Goal: Find specific page/section: Find specific page/section

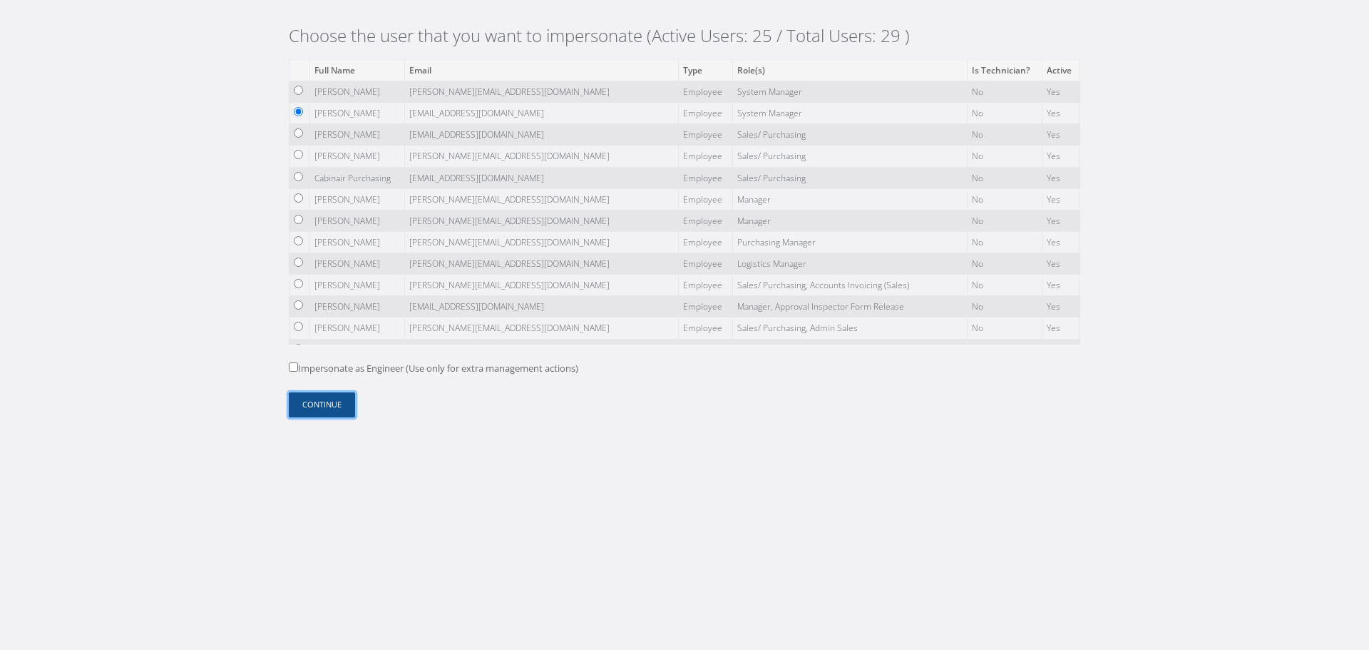
click at [333, 406] on button "Continue" at bounding box center [322, 404] width 66 height 25
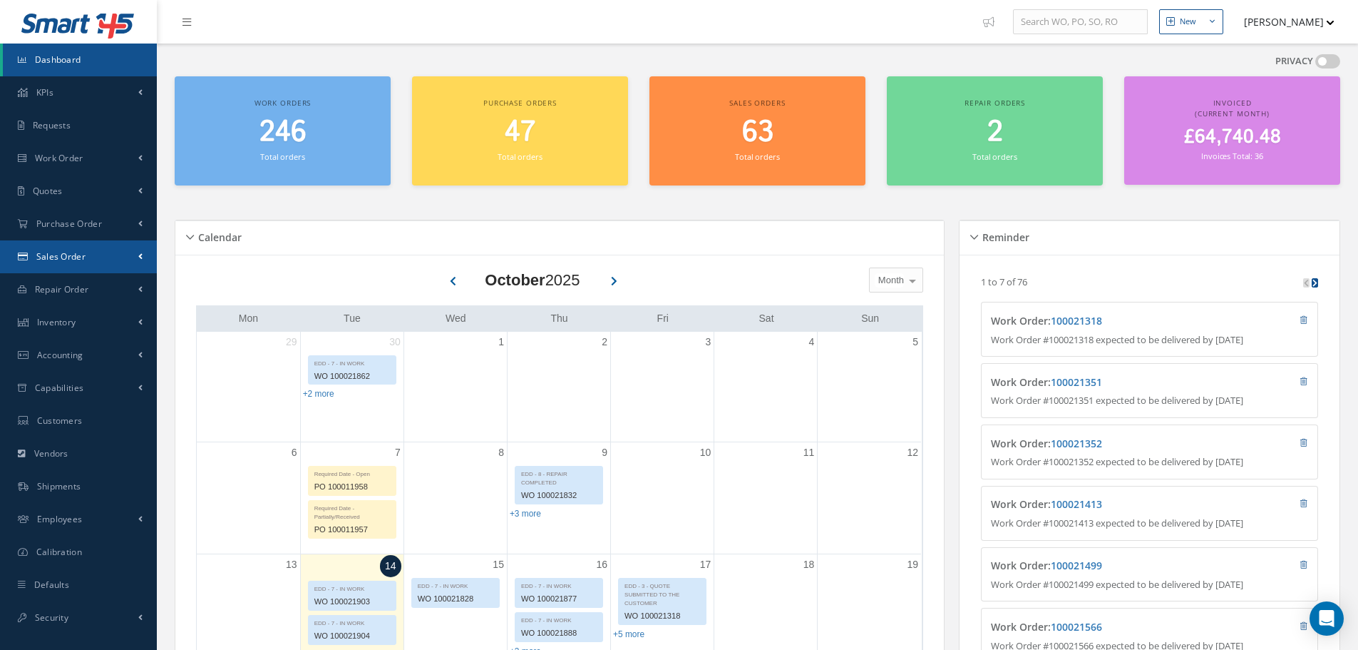
click at [103, 248] on link "Sales Order" at bounding box center [78, 256] width 157 height 33
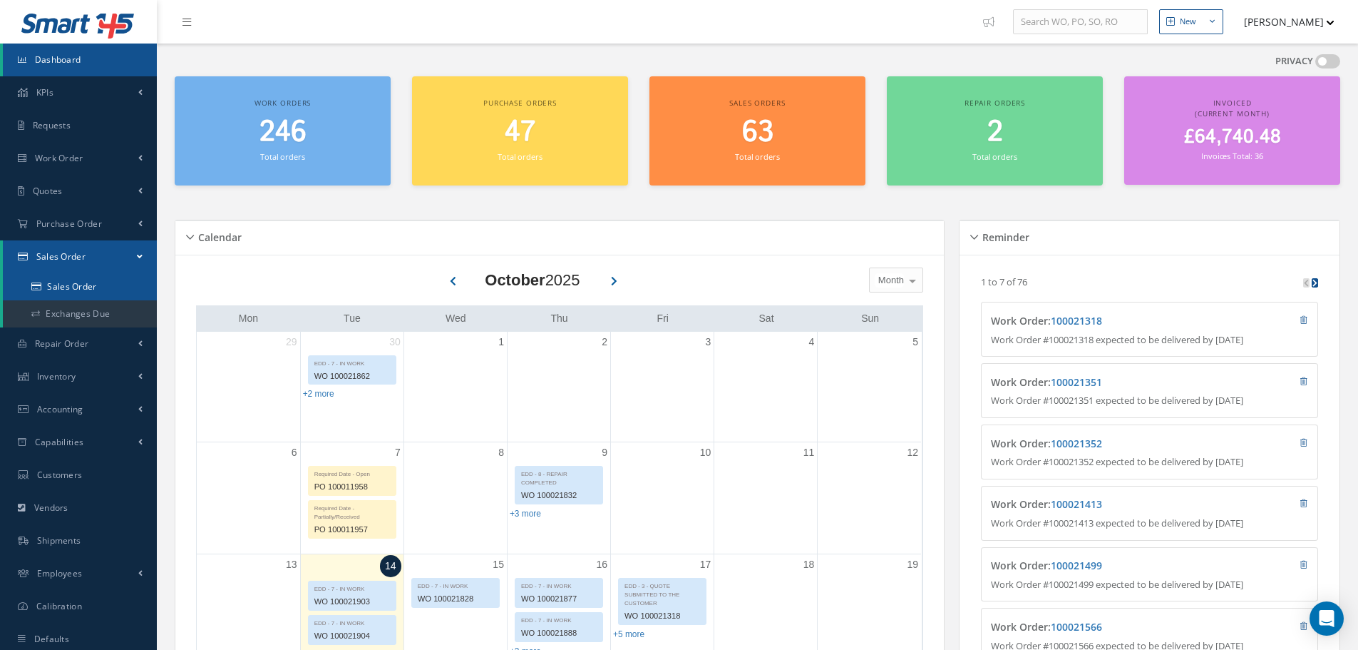
click at [106, 292] on link "Sales Order" at bounding box center [80, 286] width 154 height 27
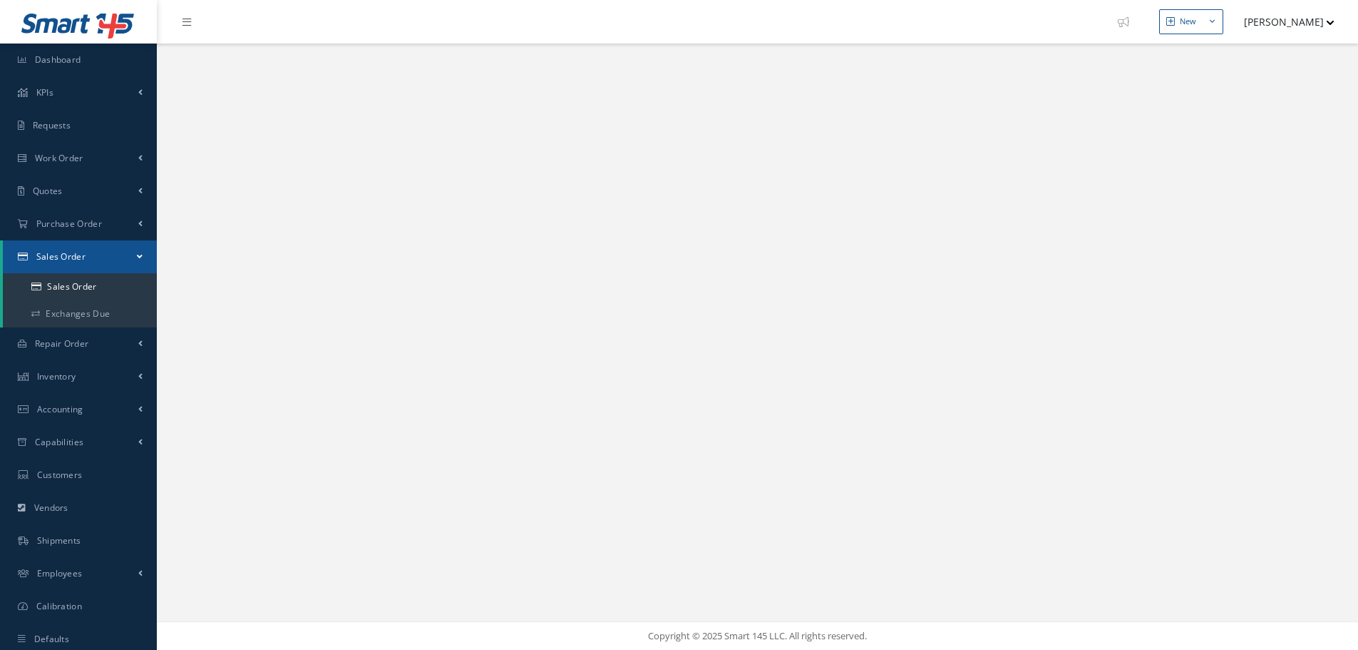
select select "25"
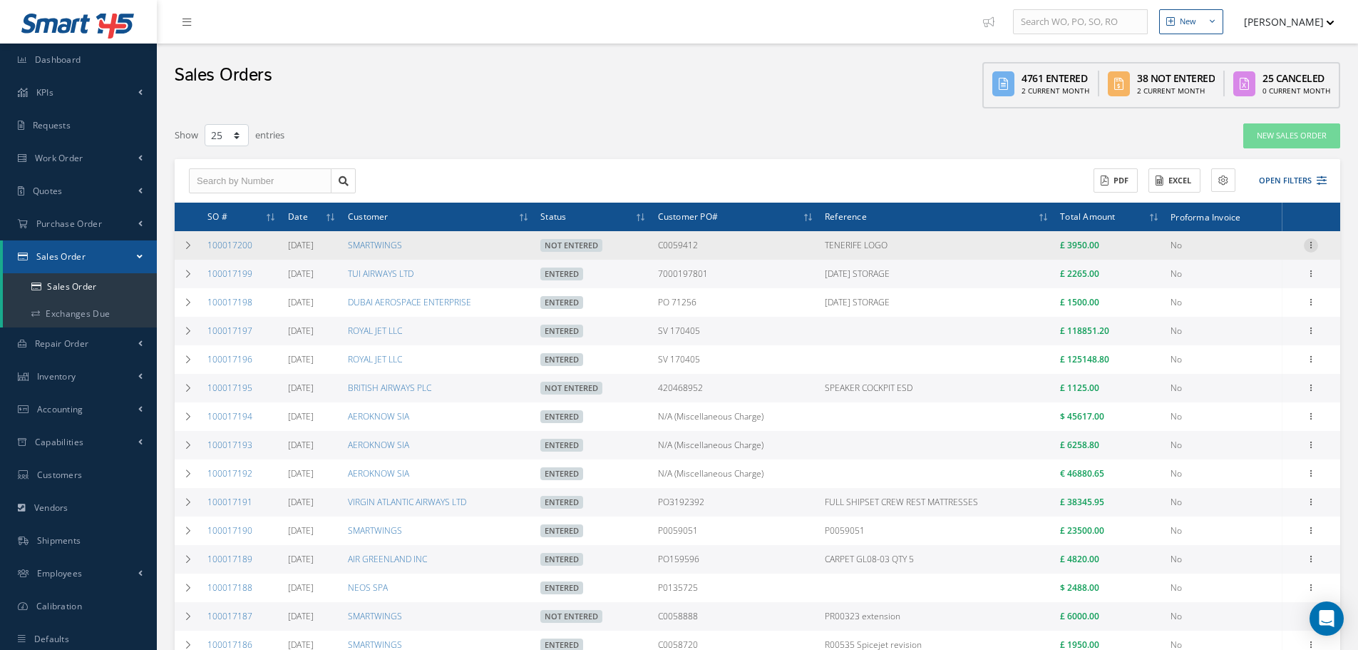
click at [1318, 247] on icon at bounding box center [1311, 243] width 14 height 11
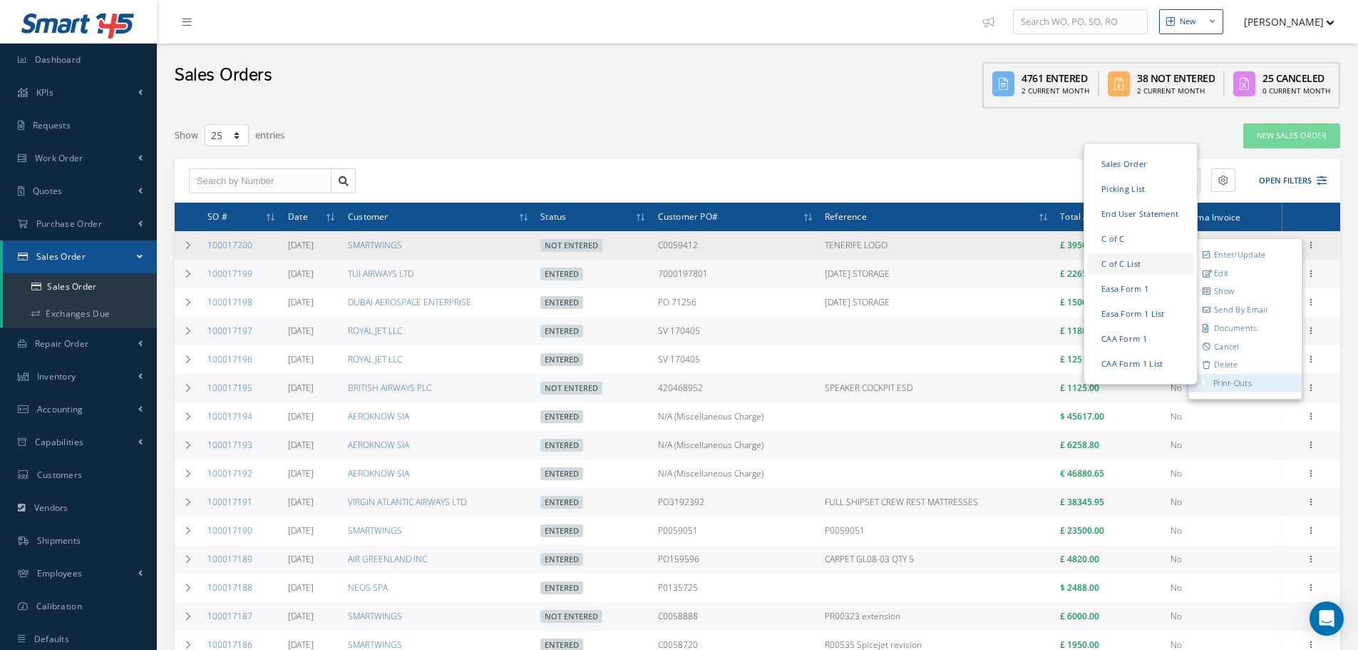
click at [1139, 264] on link "C of C List" at bounding box center [1140, 263] width 107 height 22
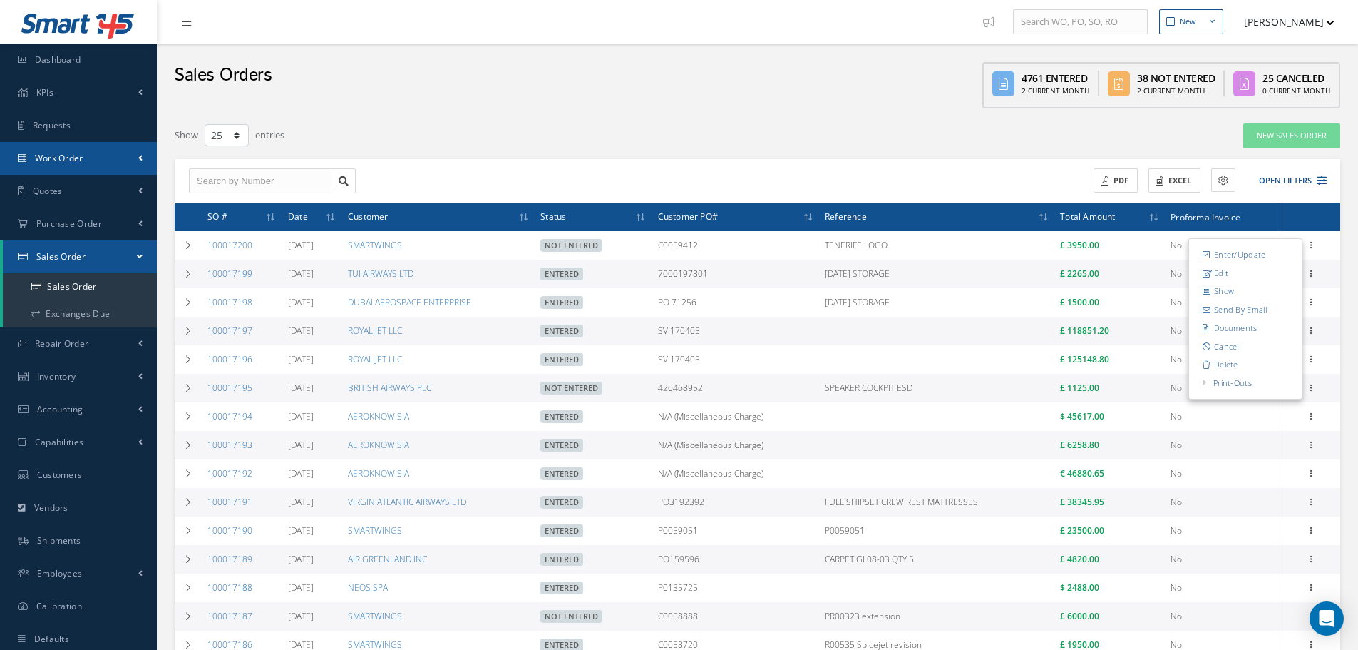
click at [113, 149] on link "Work Order" at bounding box center [78, 158] width 157 height 33
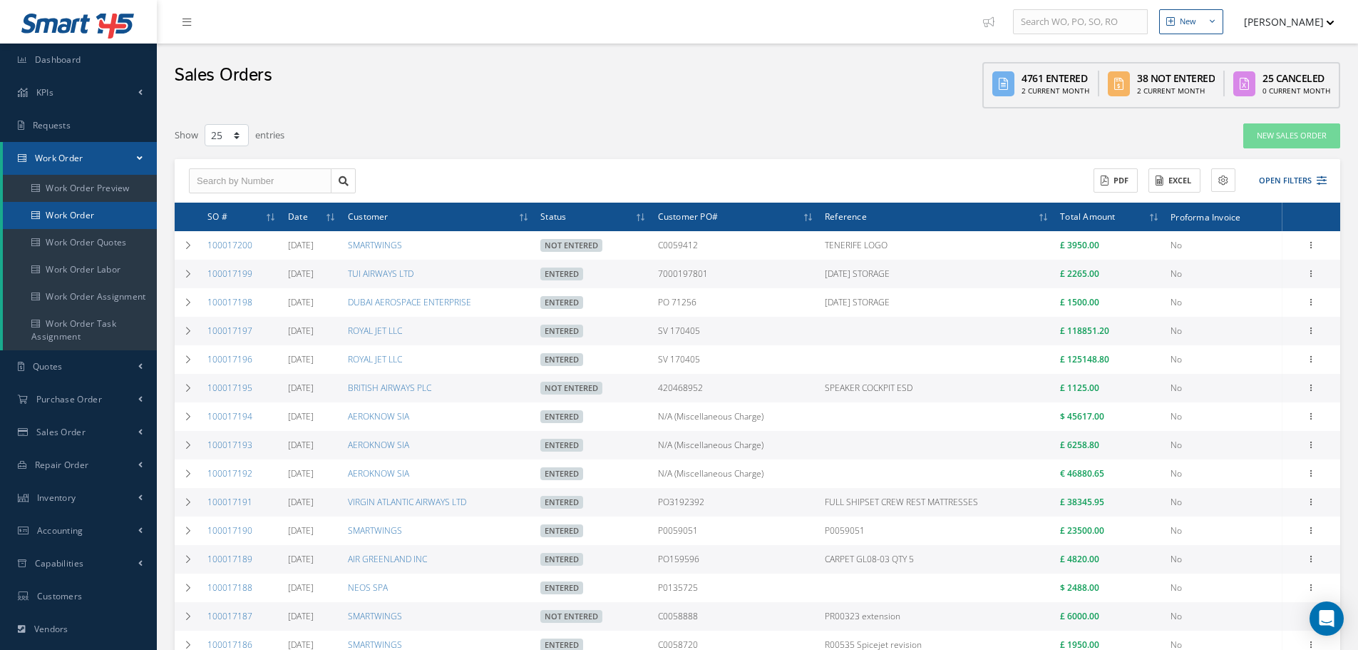
click at [119, 210] on link "Work Order" at bounding box center [80, 215] width 154 height 27
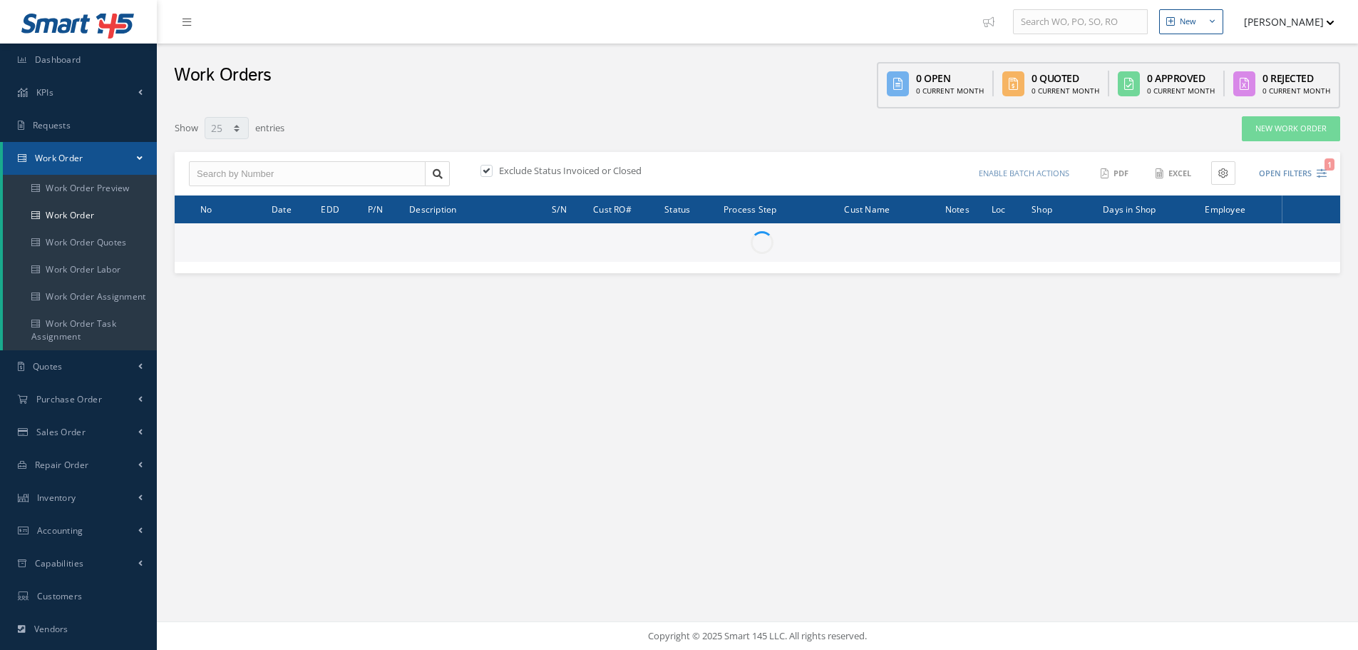
select select "25"
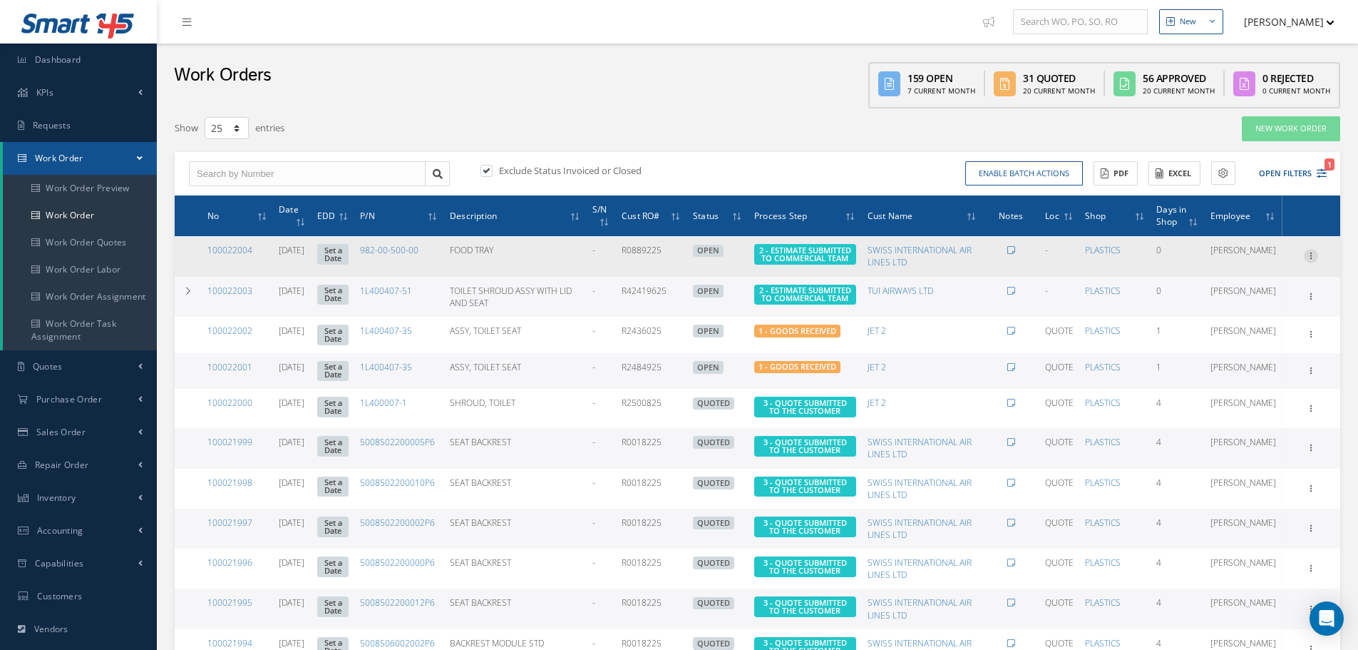
click at [1314, 254] on icon at bounding box center [1311, 254] width 14 height 11
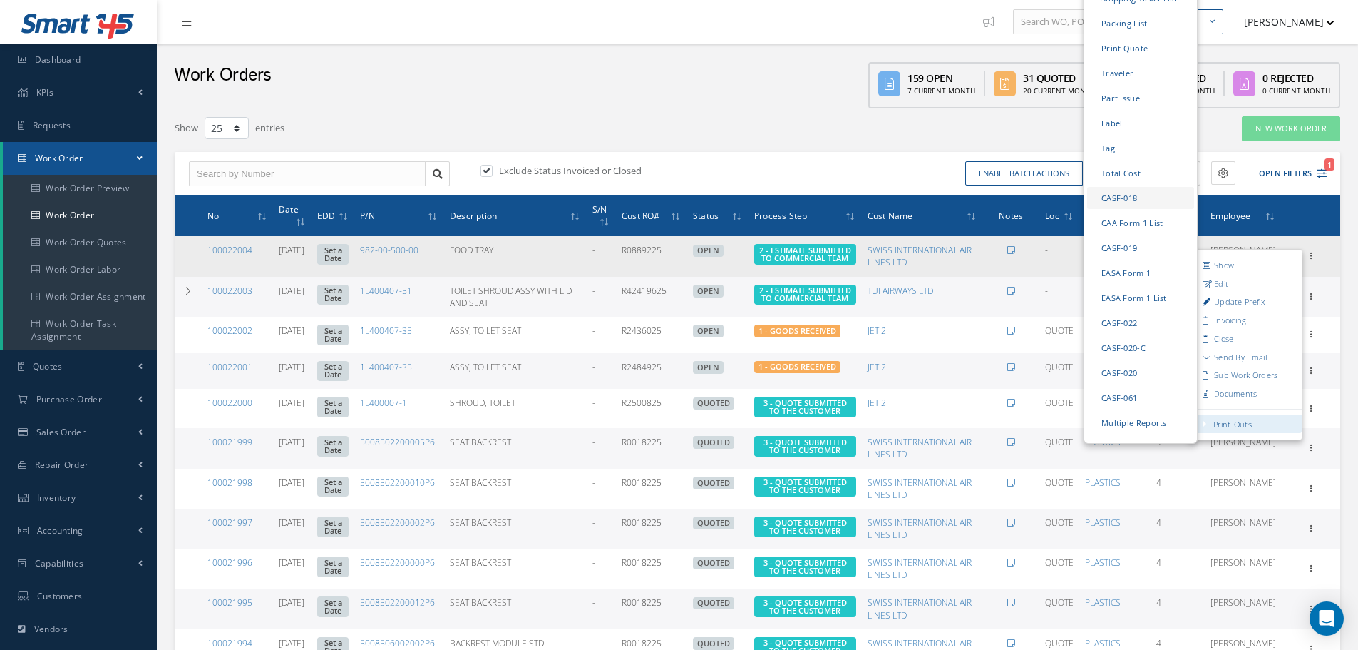
click at [1130, 187] on link "CASF-018" at bounding box center [1140, 198] width 107 height 22
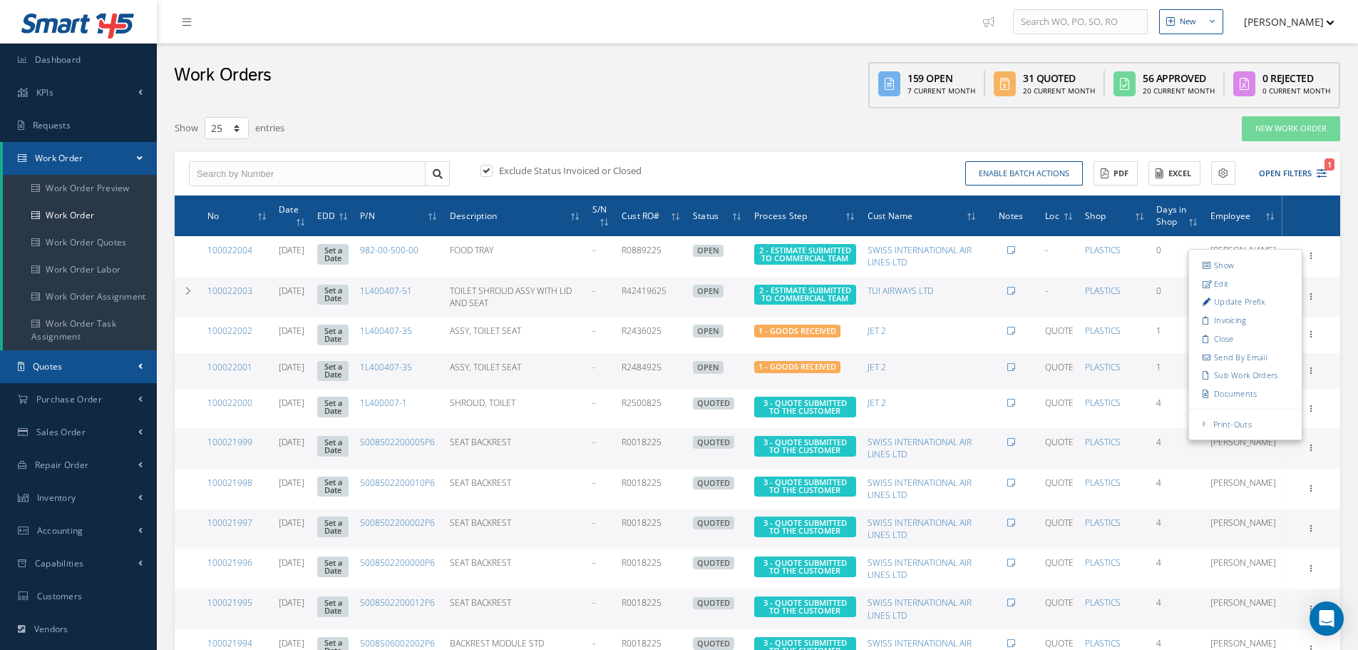
click at [76, 359] on link "Quotes" at bounding box center [78, 366] width 157 height 33
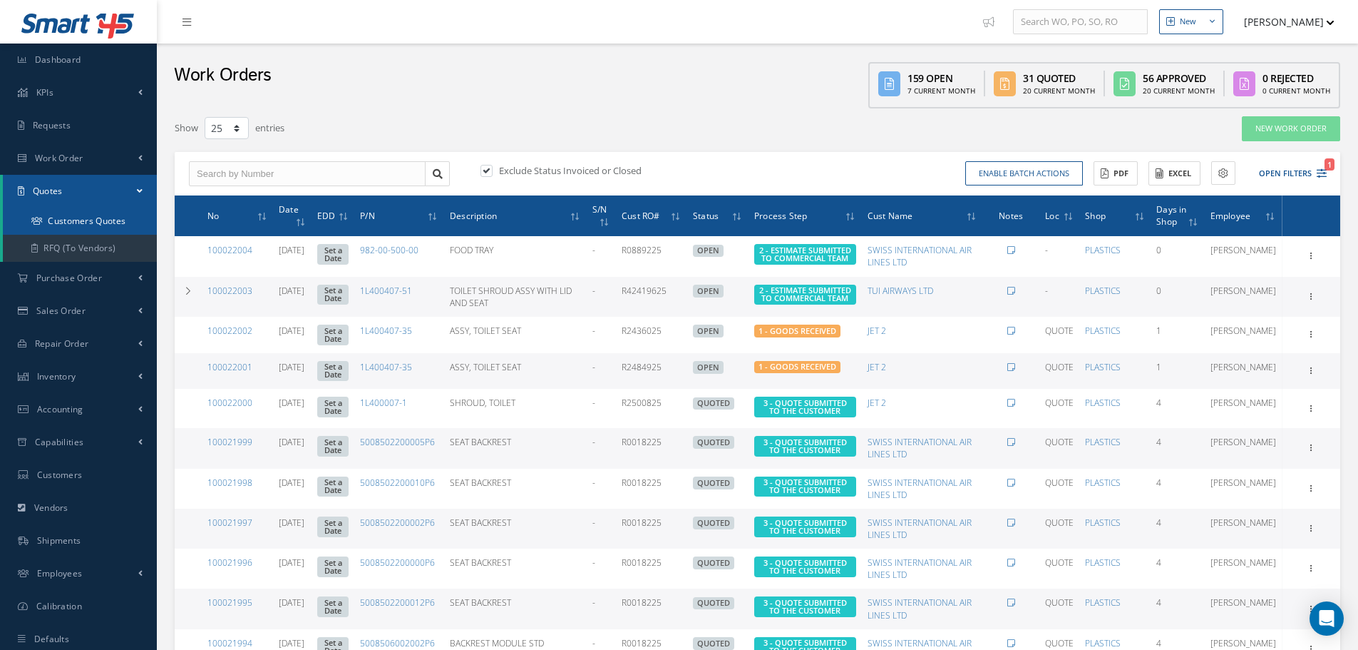
click at [91, 227] on link "Customers Quotes" at bounding box center [80, 220] width 154 height 27
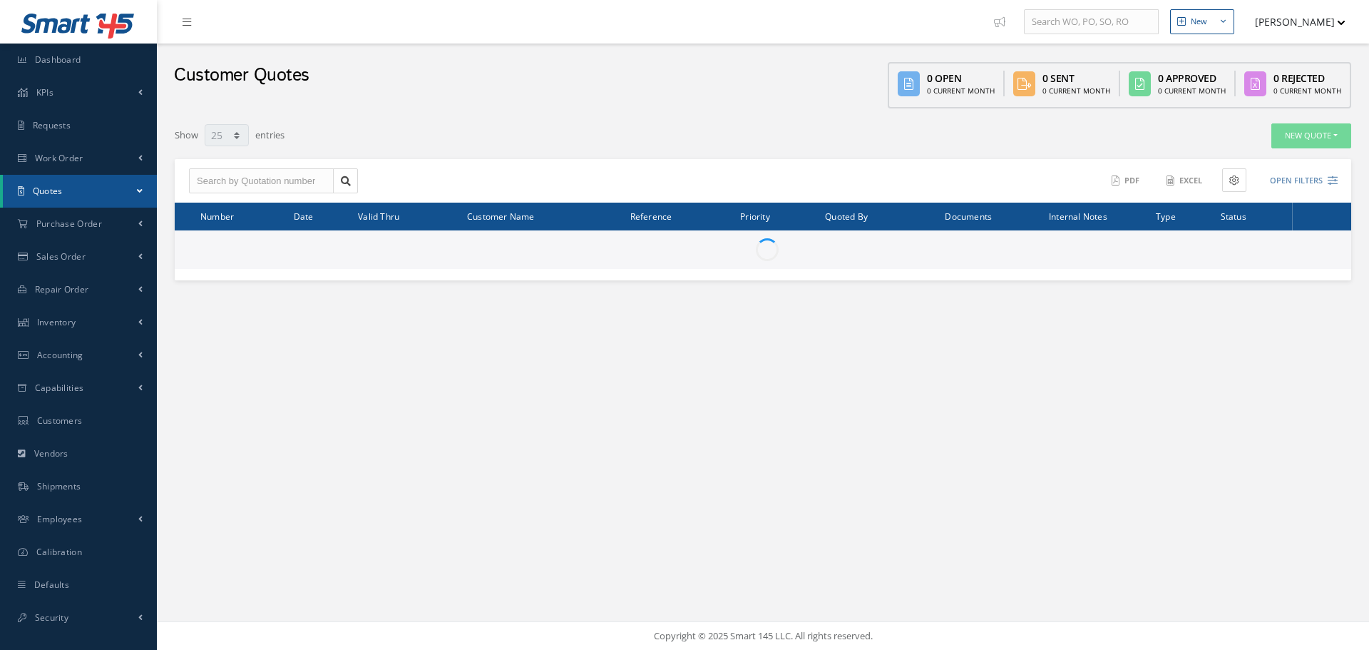
select select "25"
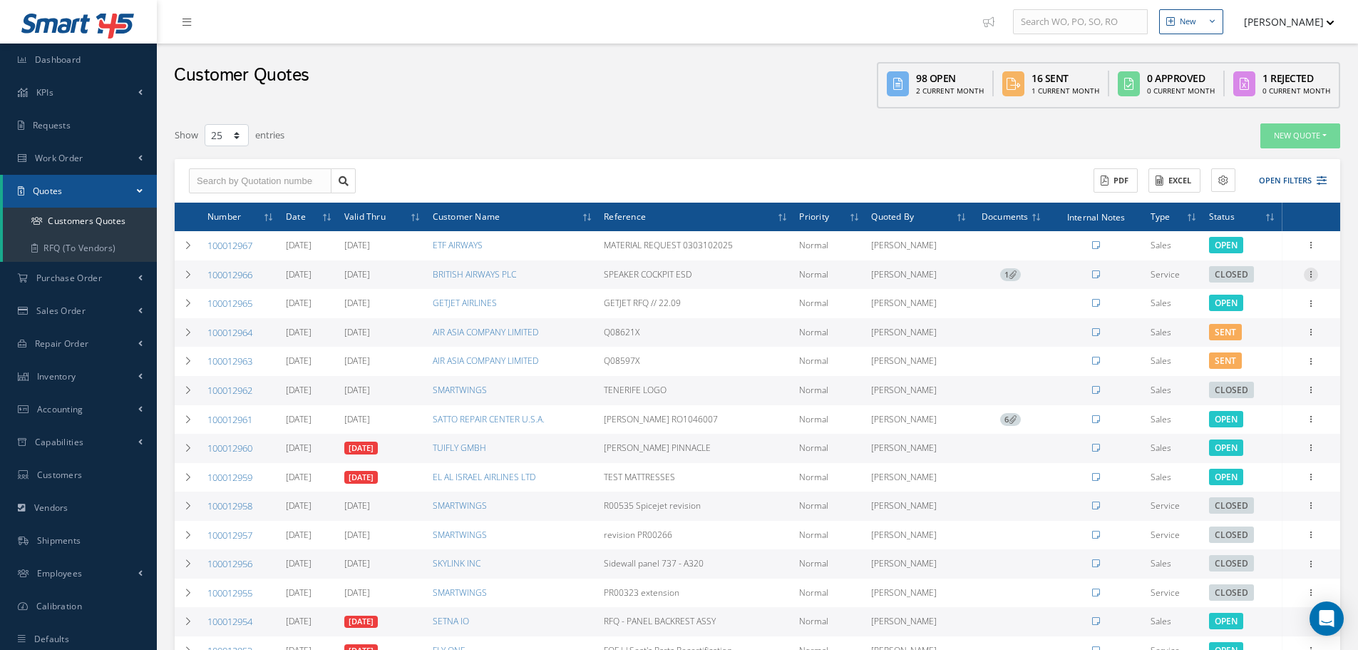
click at [1315, 275] on icon at bounding box center [1311, 272] width 14 height 11
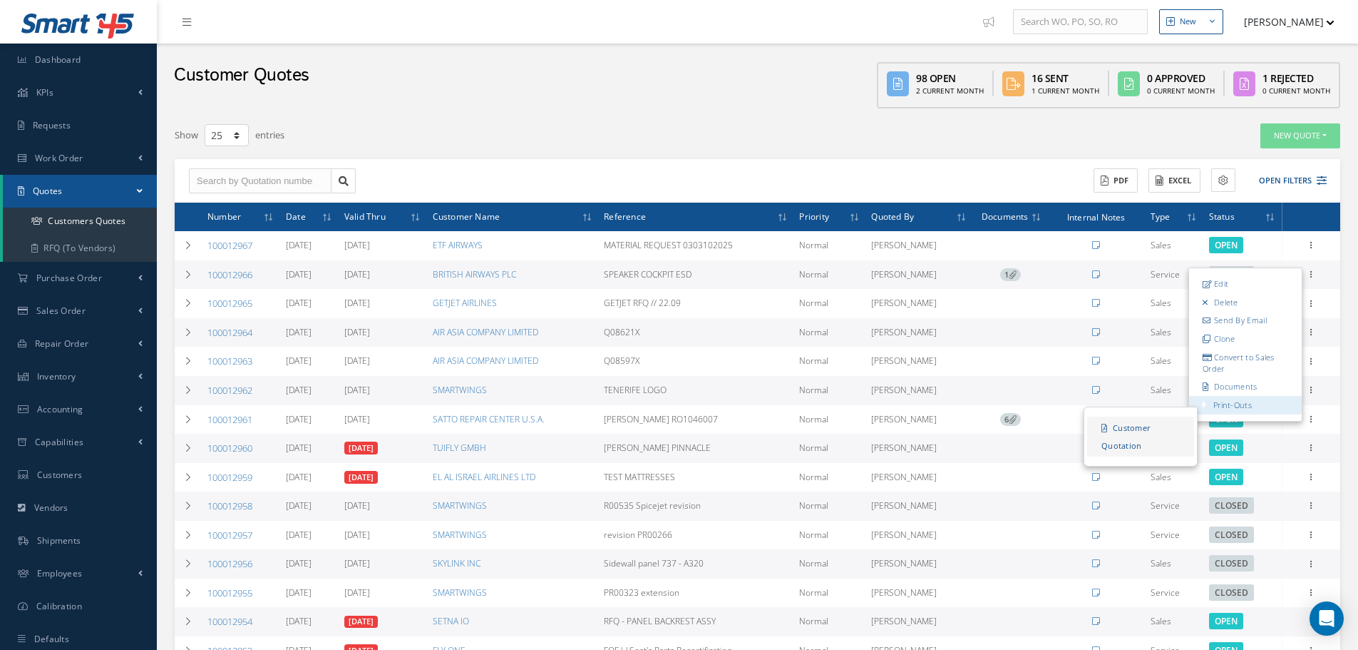
click at [1137, 432] on link "Customer Quotation" at bounding box center [1140, 436] width 107 height 40
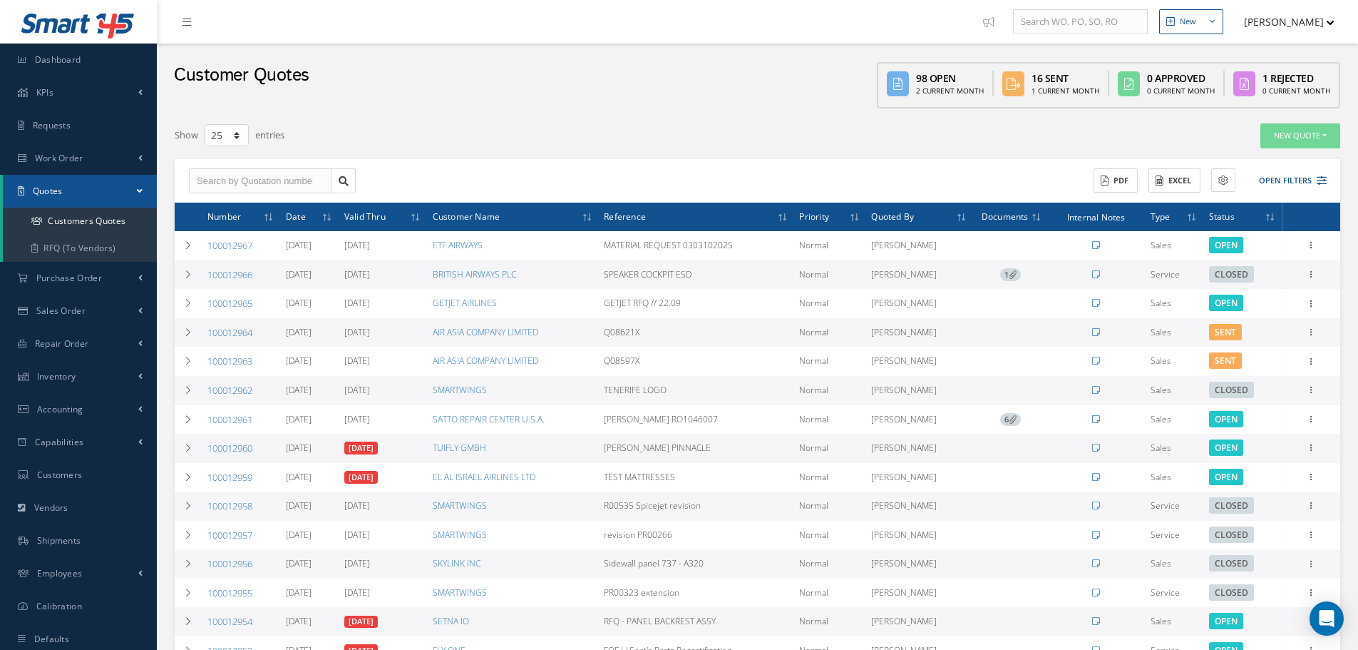
click at [1313, 15] on button "[PERSON_NAME]" at bounding box center [1283, 22] width 104 height 28
click at [1257, 168] on link "Logout" at bounding box center [1278, 169] width 114 height 24
